Goal: Find specific page/section: Find specific page/section

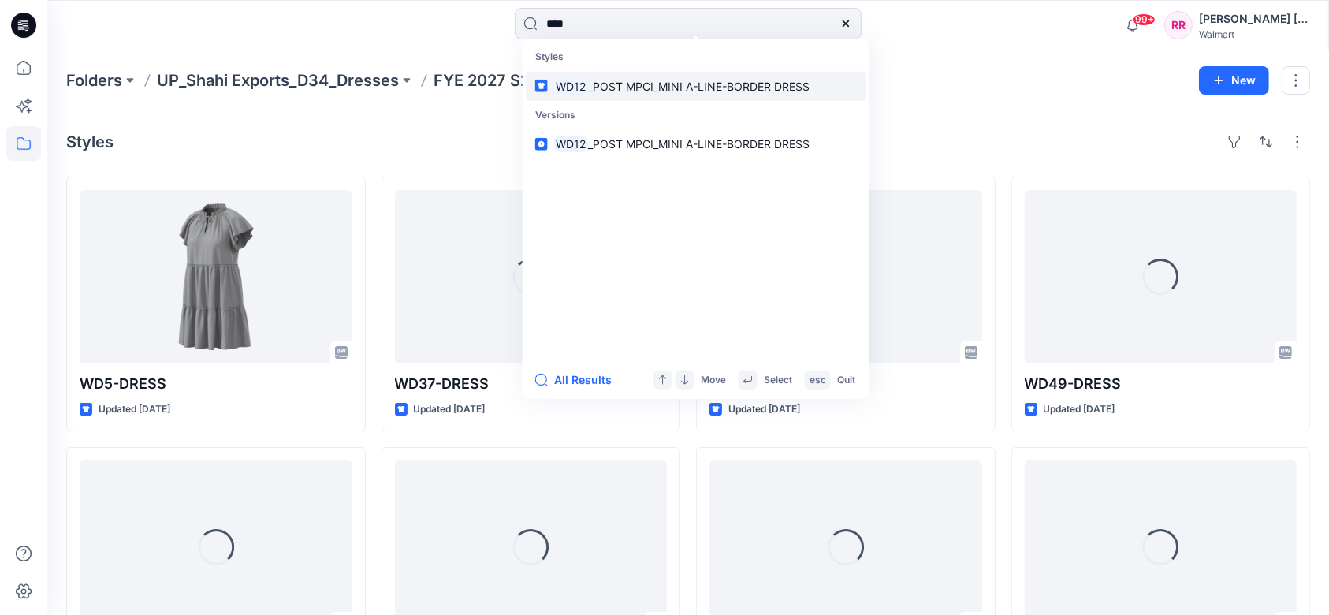
type input "****"
click at [601, 76] on link "WD12 _POST MPCI_MINI A-LINE-BORDER DRESS" at bounding box center [696, 85] width 340 height 29
click at [606, 79] on span "_POST MPCI_MINI A-LINE-BORDER DRESS" at bounding box center [698, 85] width 221 height 13
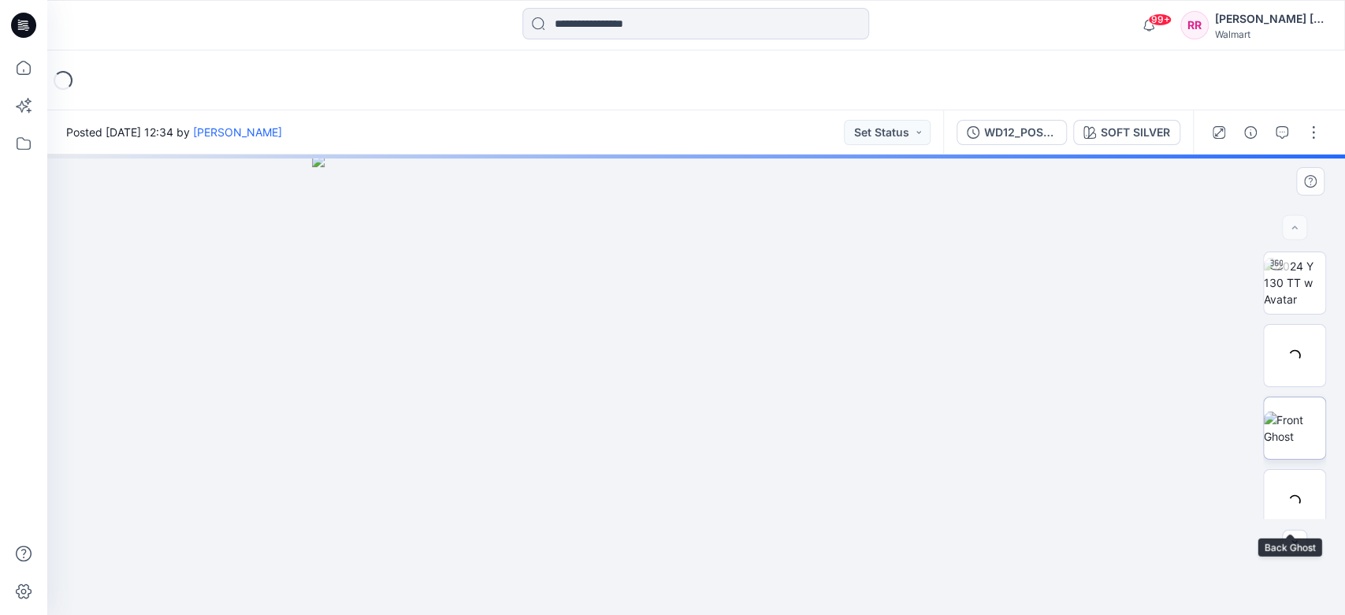
scroll to position [158, 0]
